Goal: Transaction & Acquisition: Download file/media

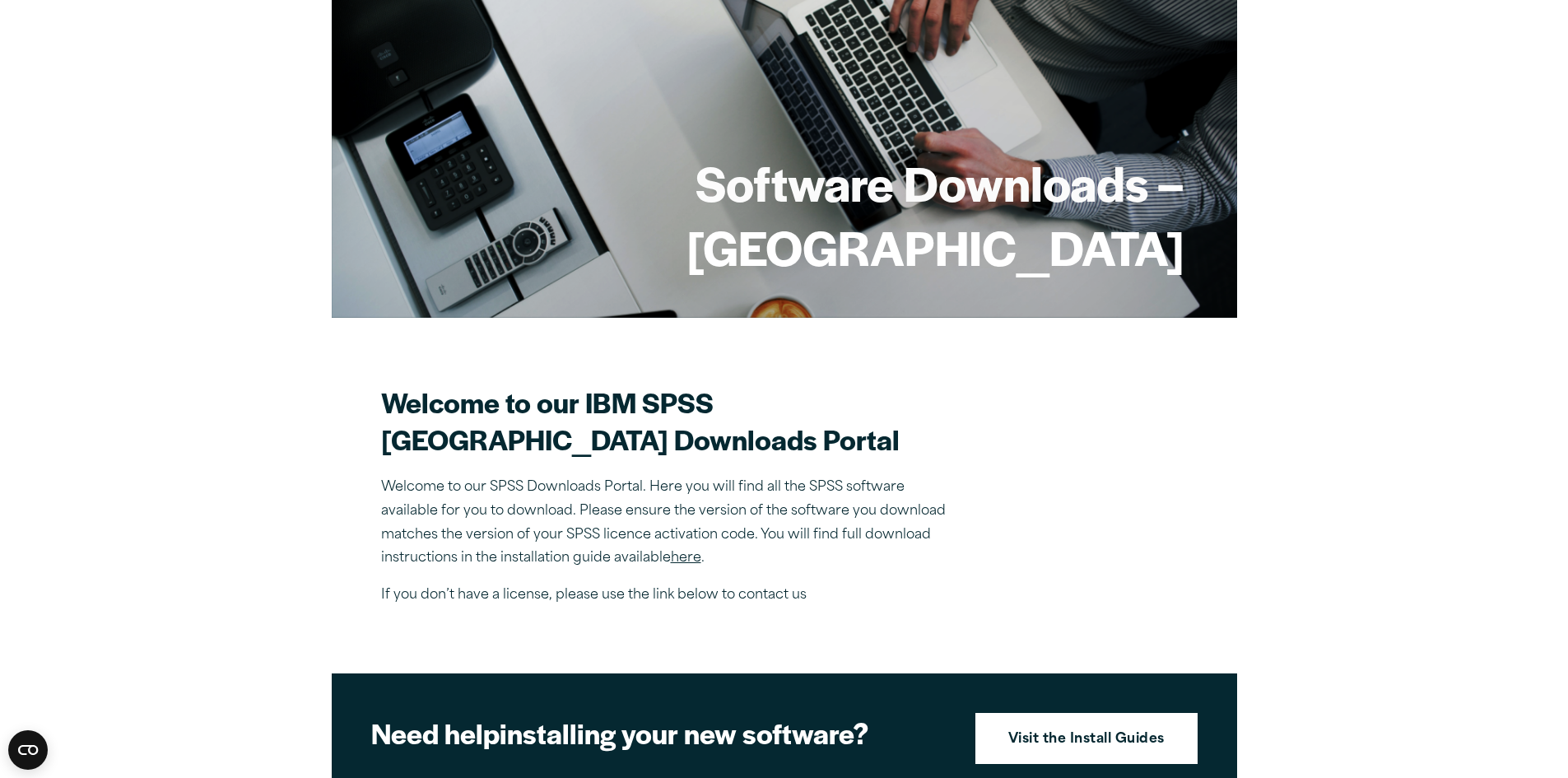
scroll to position [164, 0]
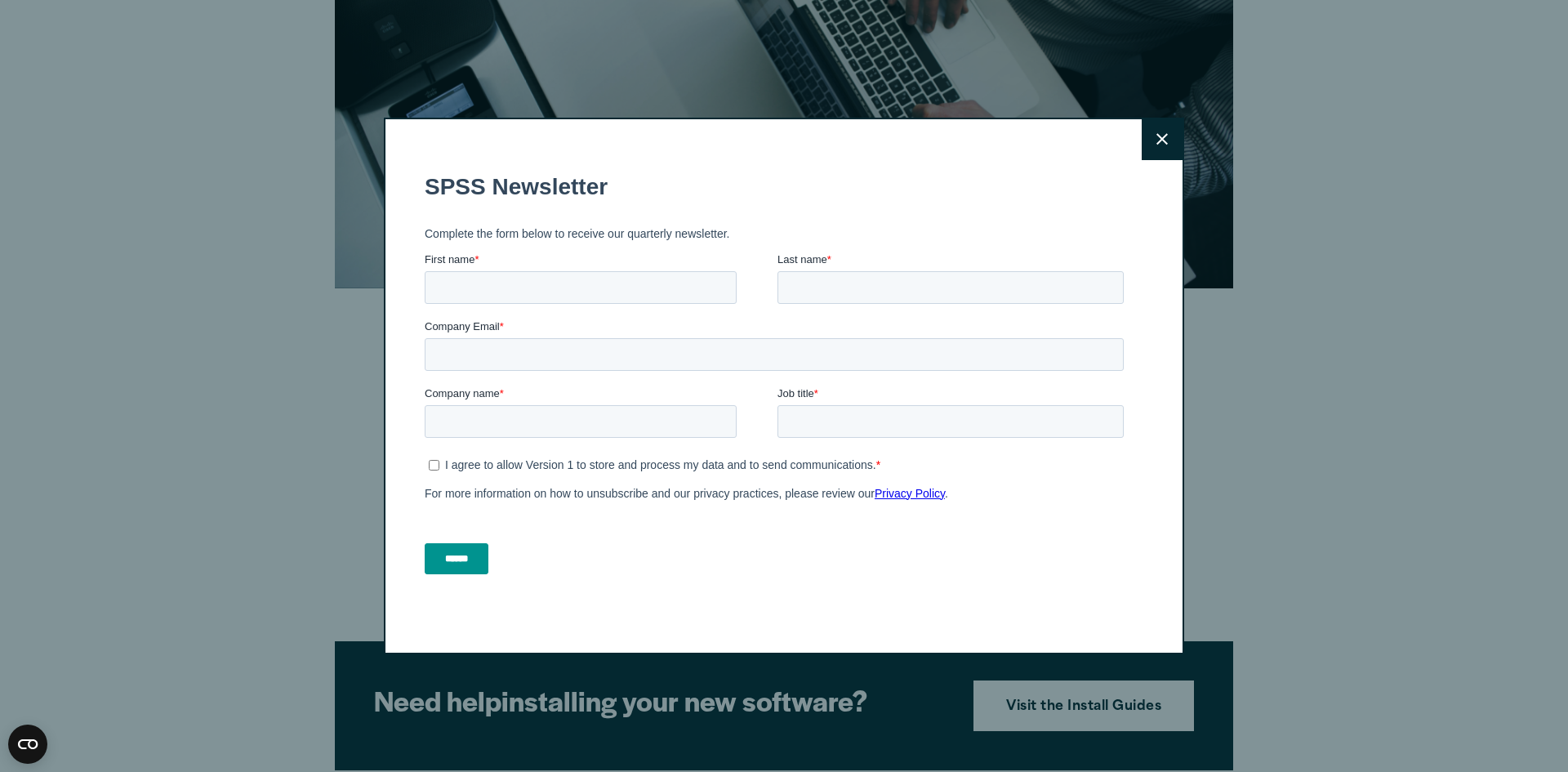
click at [1156, 141] on icon at bounding box center [1162, 140] width 11 height 11
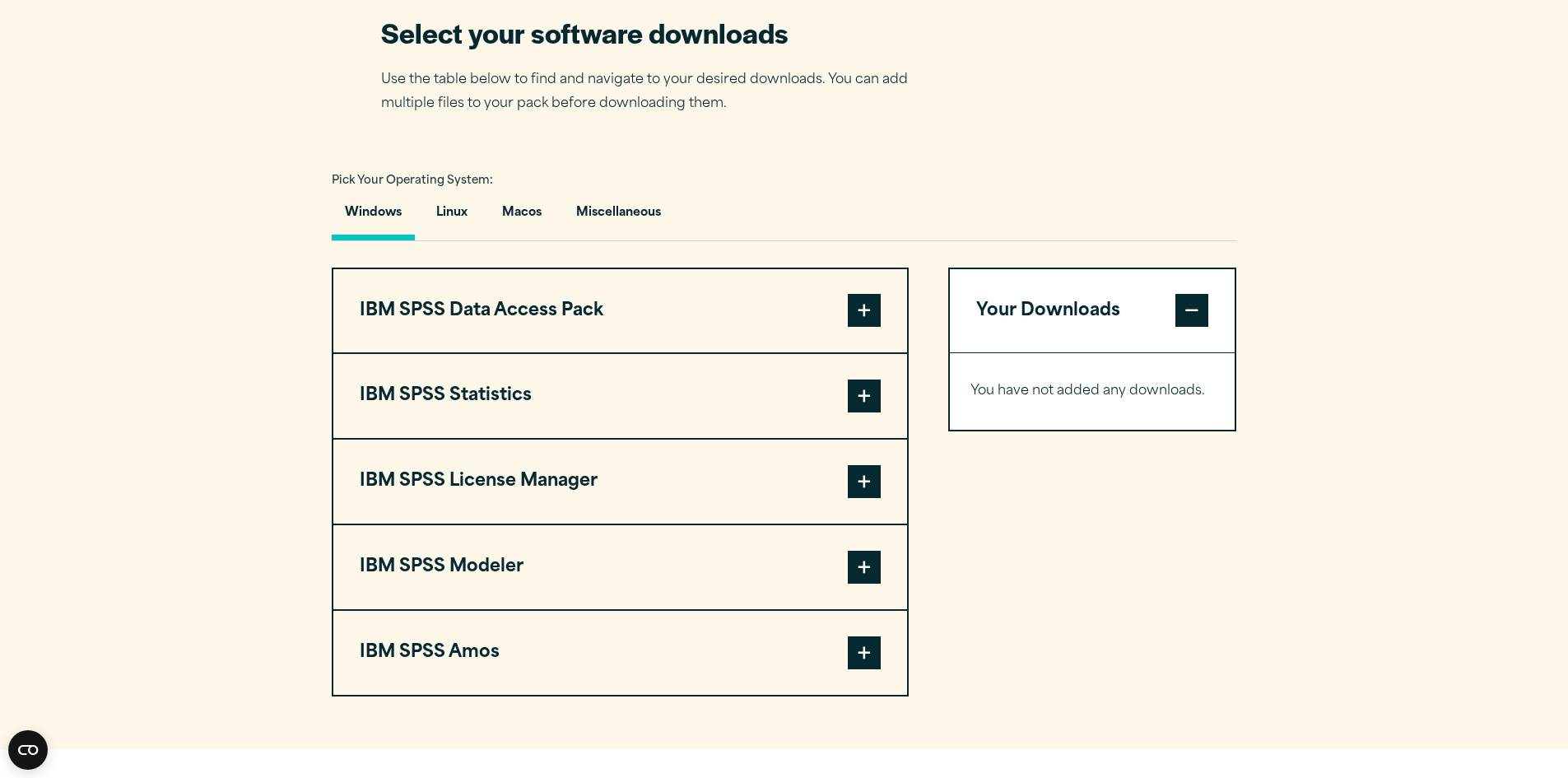
scroll to position [1070, 0]
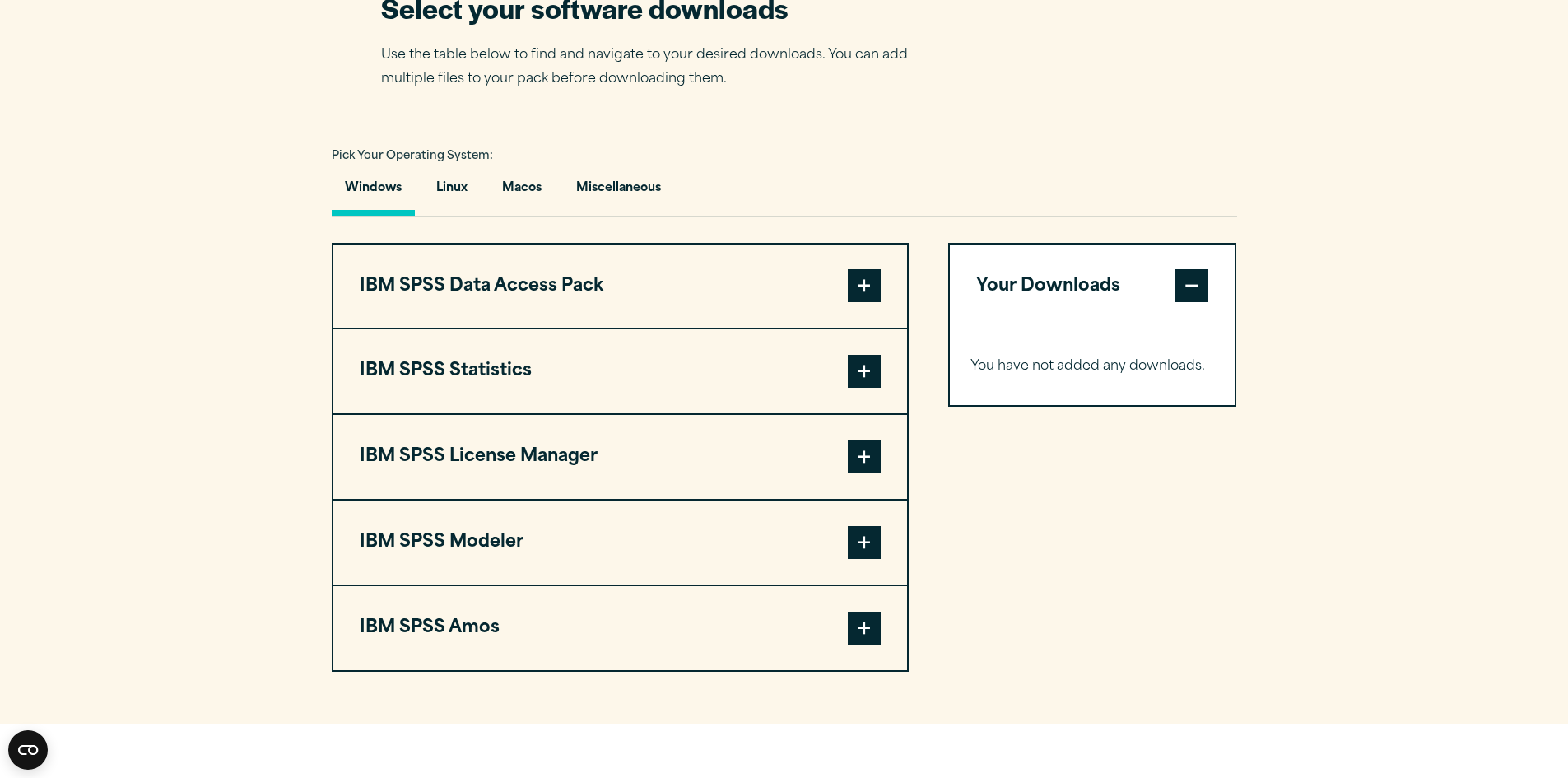
click at [867, 388] on span at bounding box center [864, 371] width 33 height 33
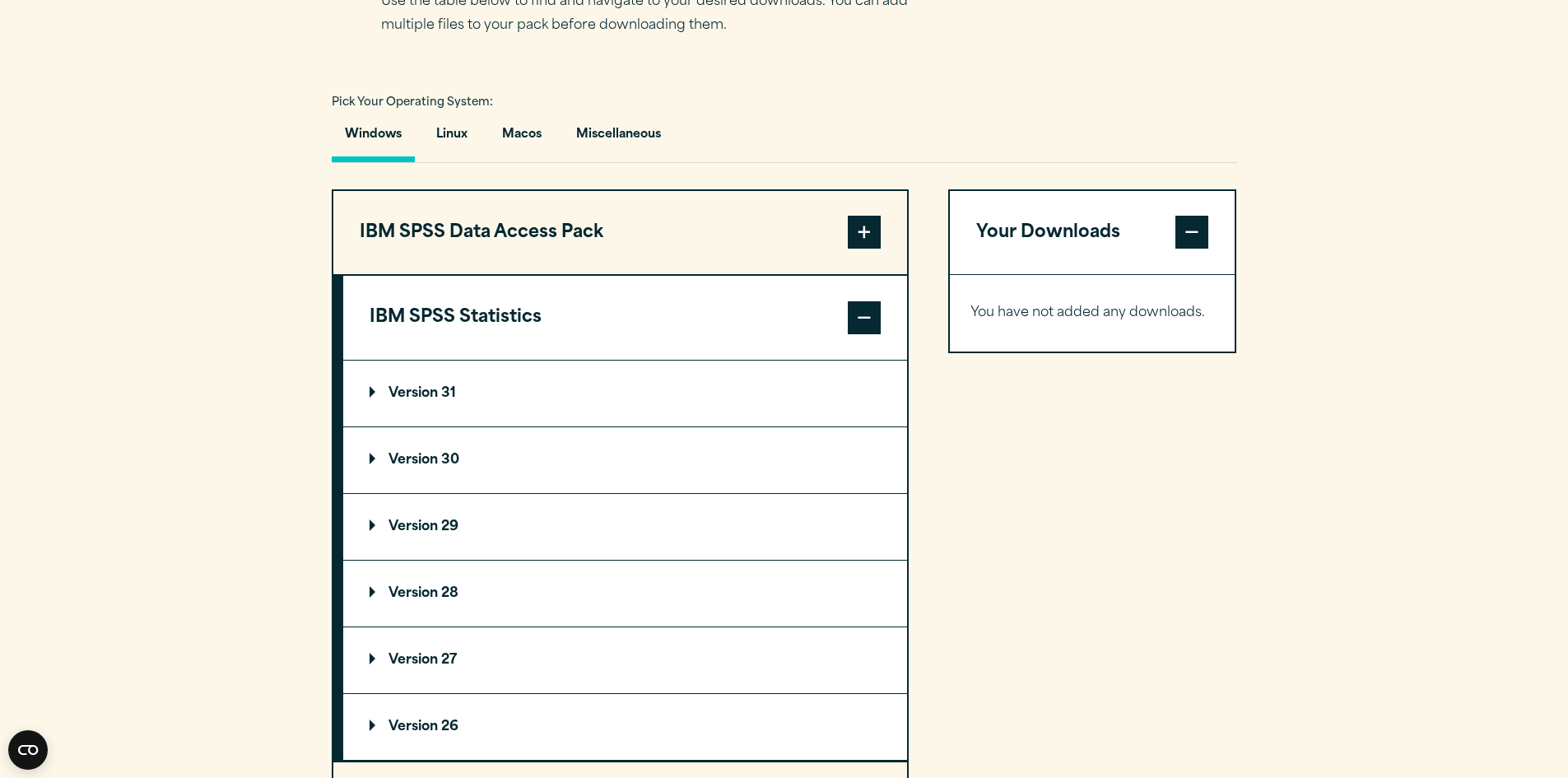
scroll to position [1152, 0]
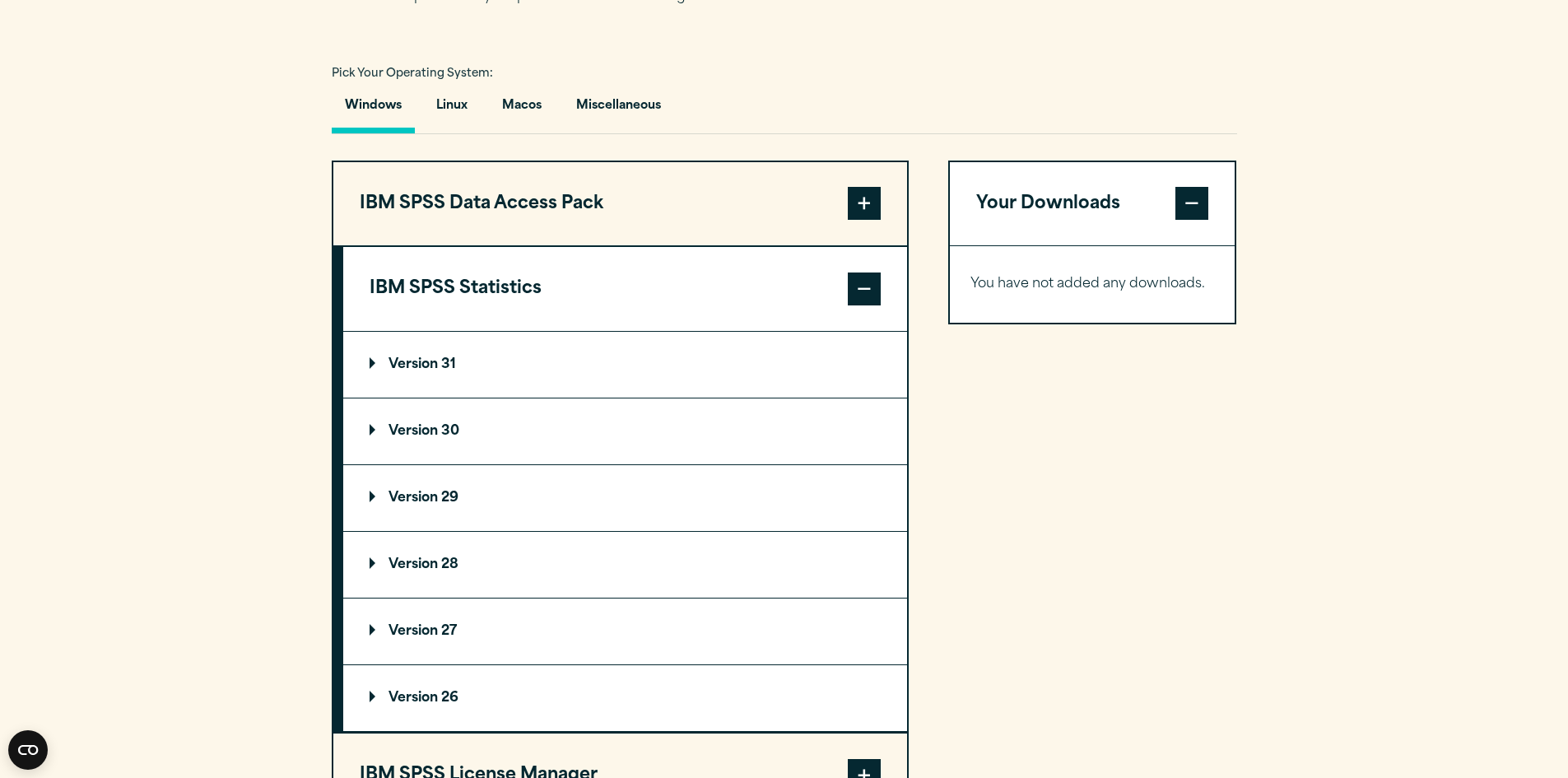
click at [444, 438] on p "Version 30" at bounding box center [415, 432] width 90 height 13
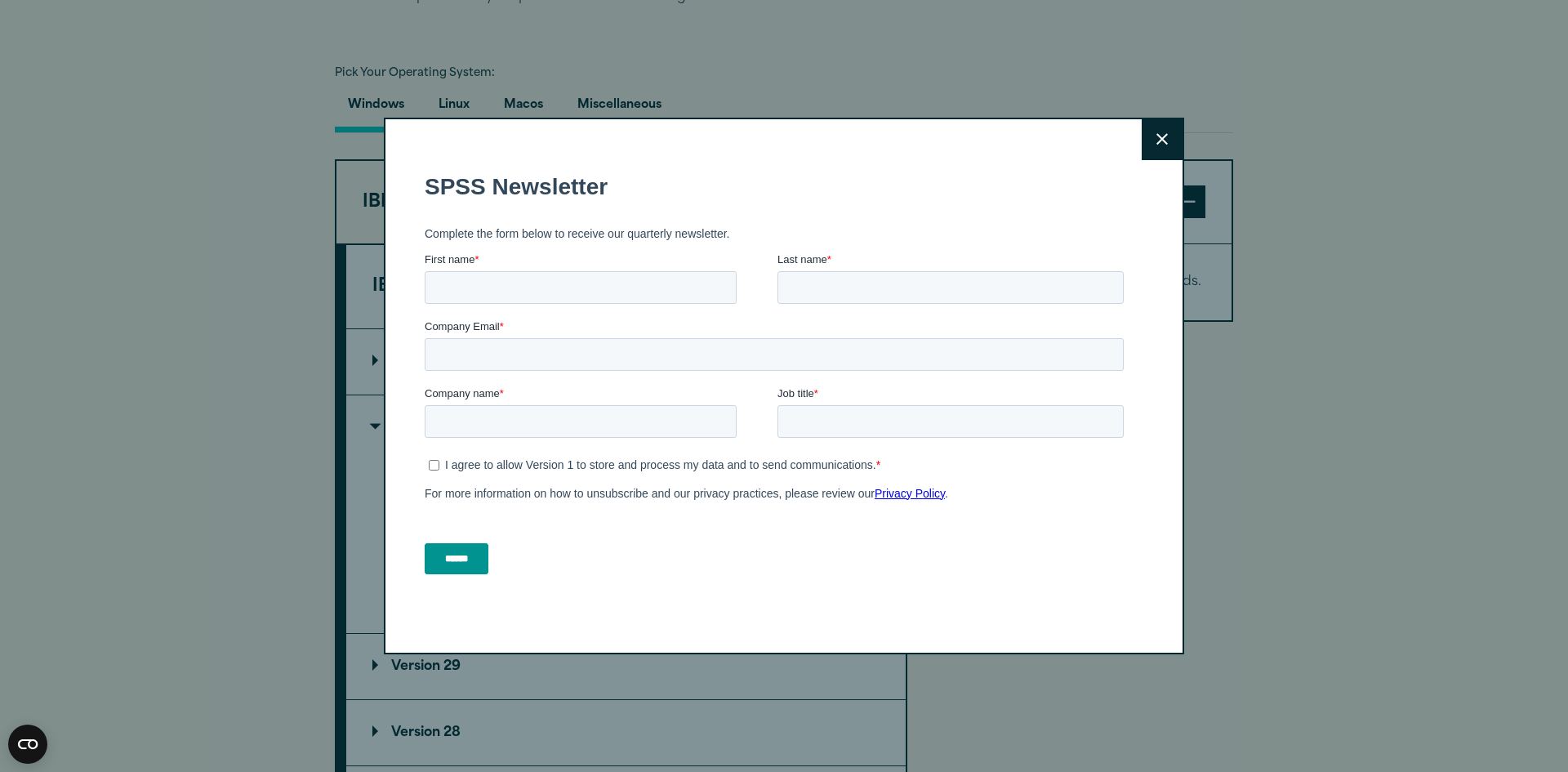
click at [1163, 124] on button "Close" at bounding box center [1162, 140] width 41 height 41
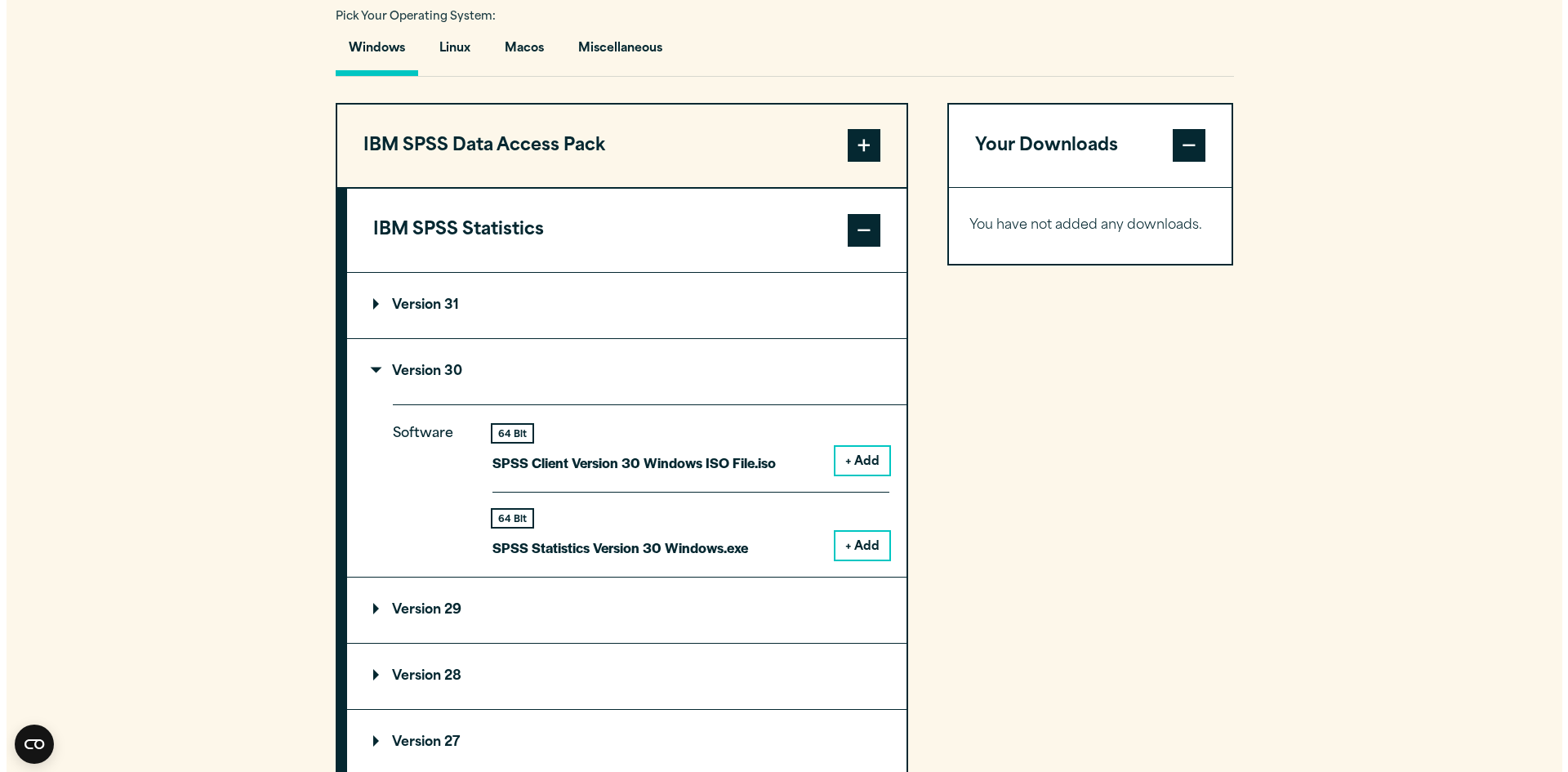
scroll to position [1226, 0]
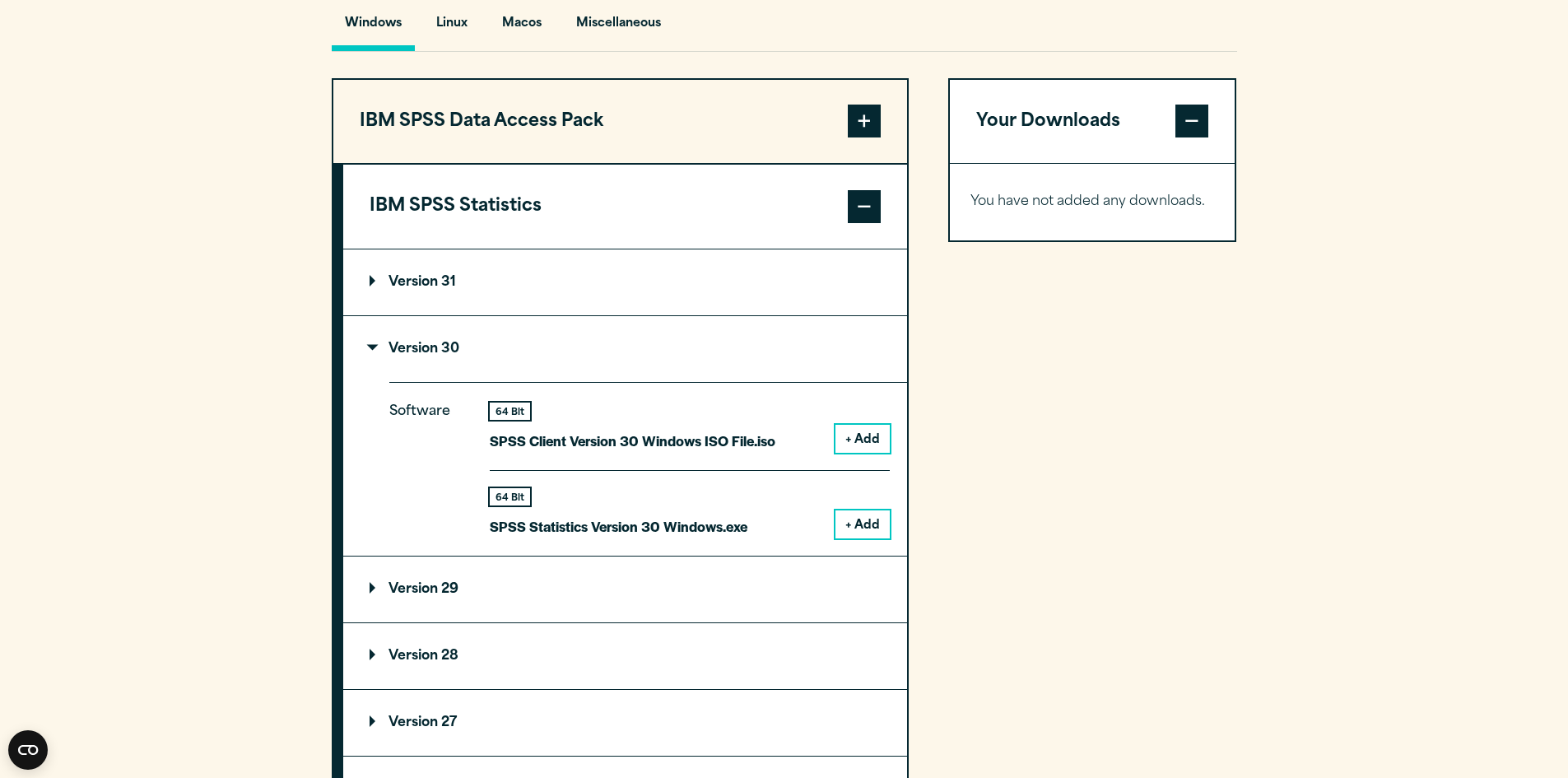
click at [874, 539] on button "+ Add" at bounding box center [862, 525] width 54 height 28
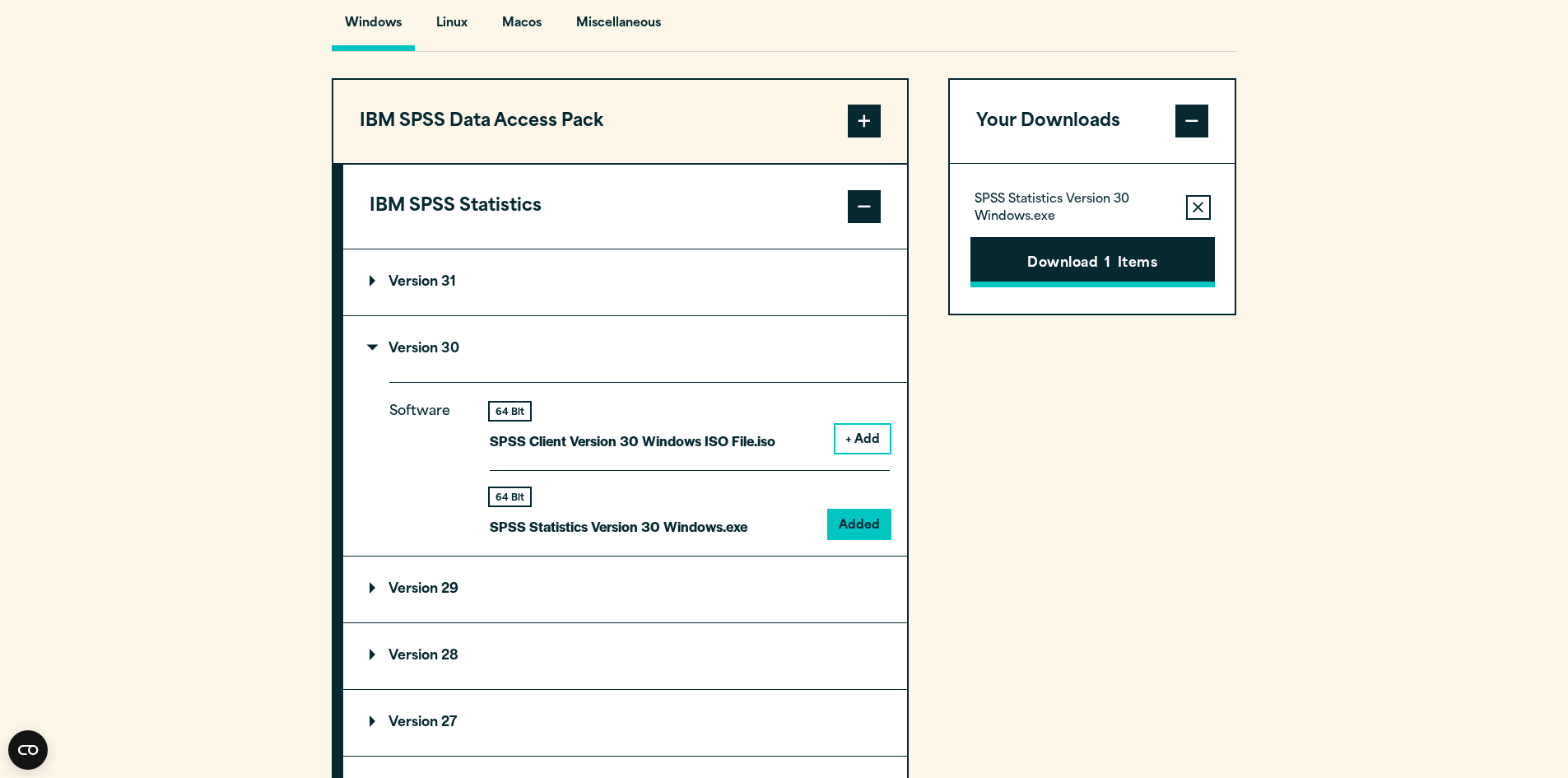
click at [1021, 288] on button "Download 1 Items" at bounding box center [1092, 263] width 245 height 51
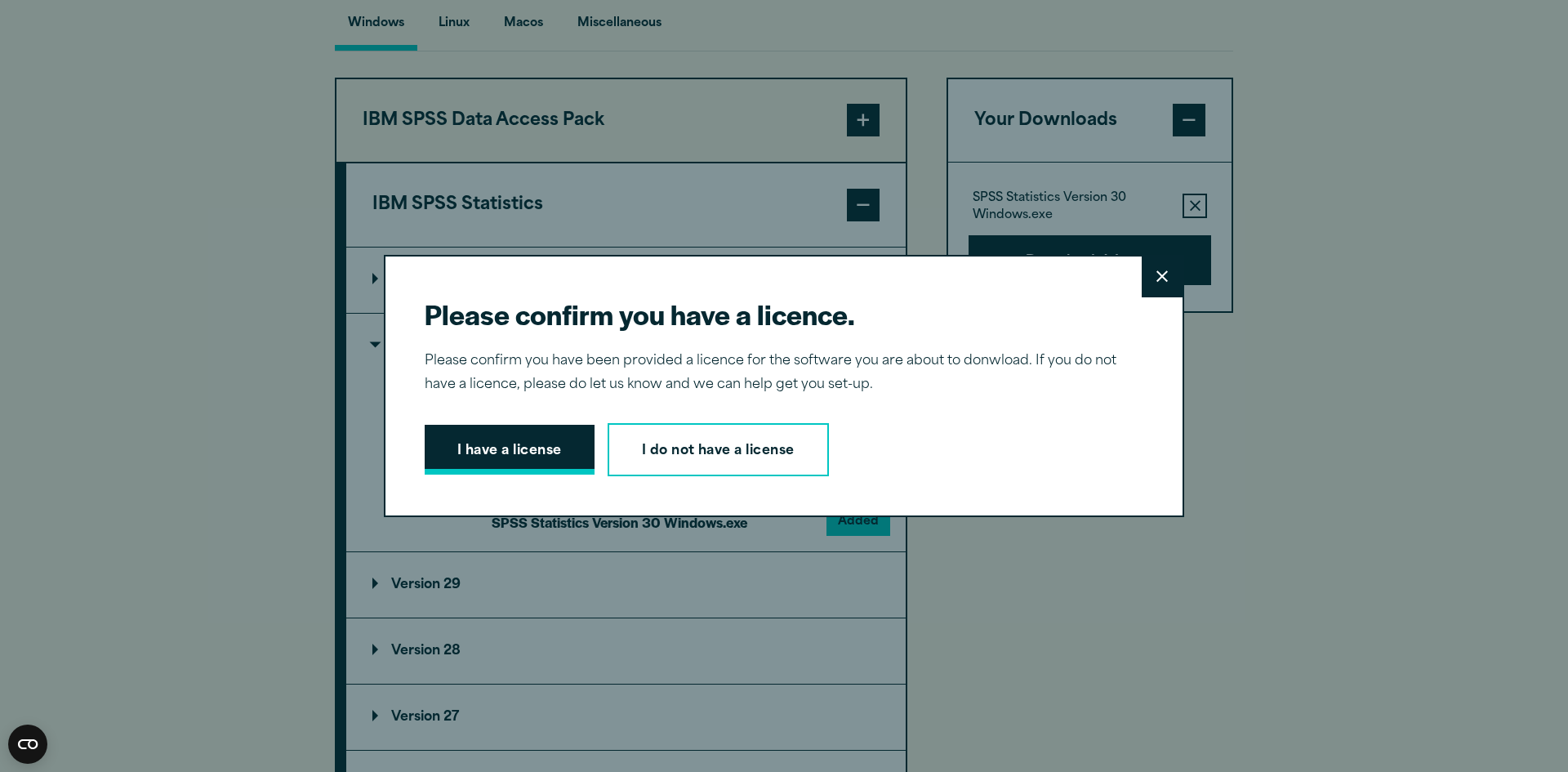
click at [539, 446] on button "I have a license" at bounding box center [509, 450] width 169 height 50
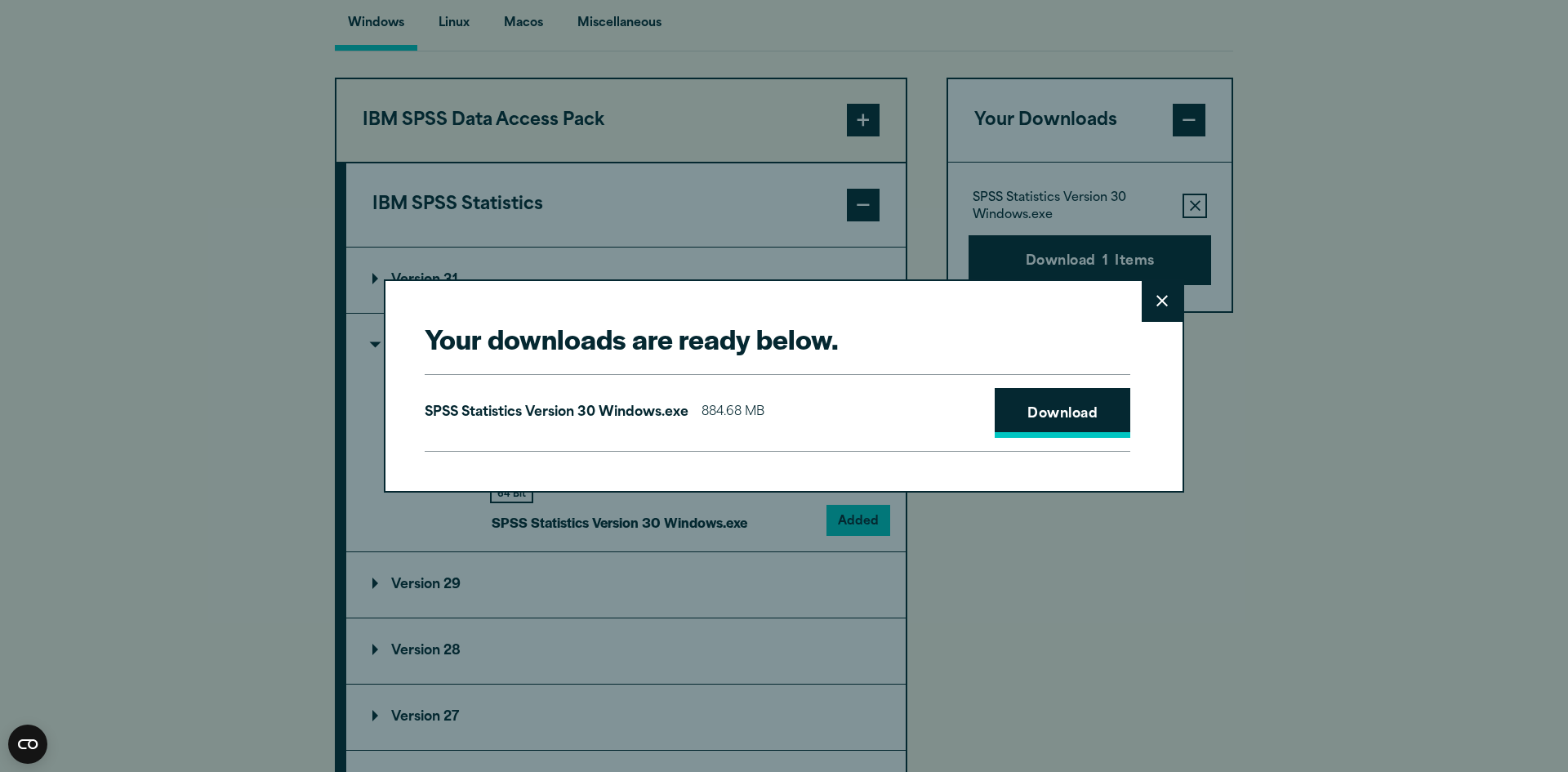
drag, startPoint x: 1080, startPoint y: 421, endPoint x: 1055, endPoint y: 410, distance: 27.3
click at [1055, 410] on link "Download" at bounding box center [1063, 413] width 136 height 50
